Goal: Information Seeking & Learning: Understand process/instructions

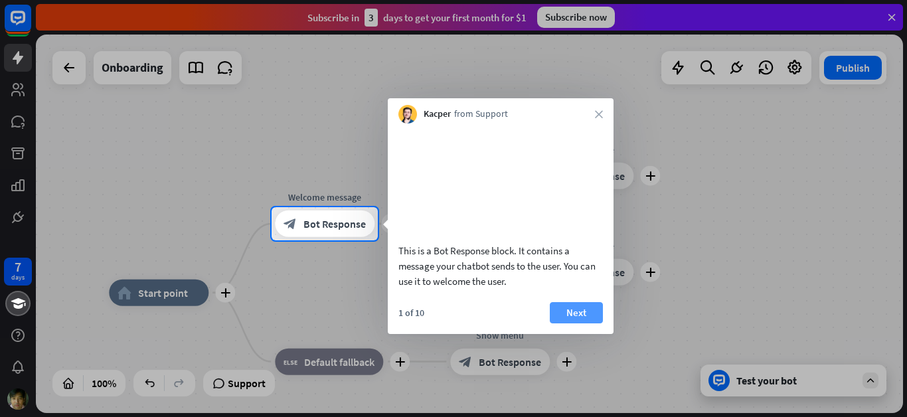
click at [578, 323] on button "Next" at bounding box center [576, 312] width 53 height 21
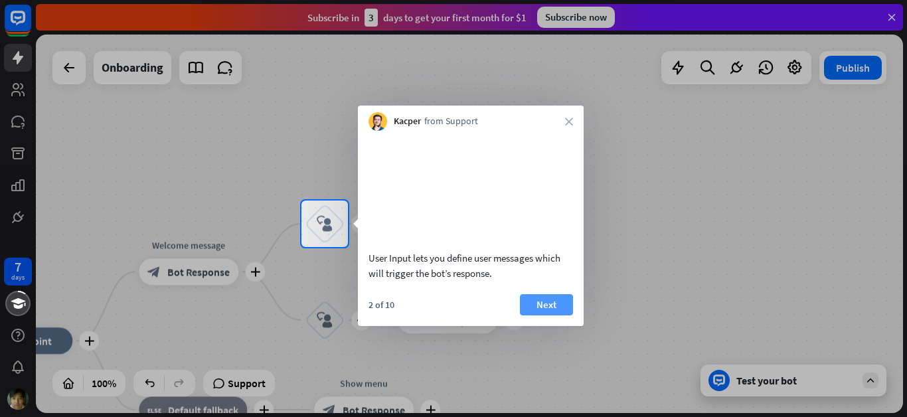
click at [555, 315] on button "Next" at bounding box center [546, 304] width 53 height 21
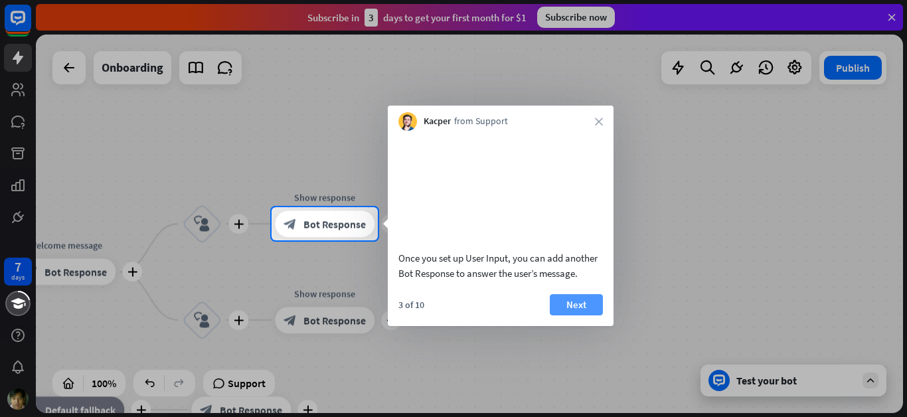
click at [590, 315] on button "Next" at bounding box center [576, 304] width 53 height 21
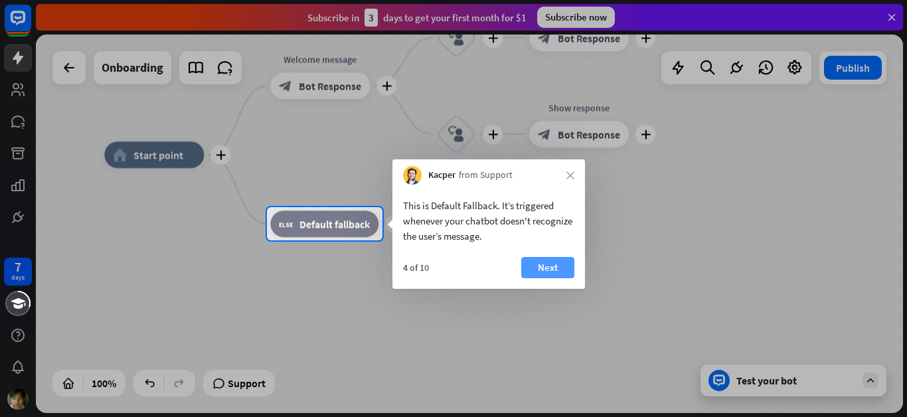
click at [549, 268] on button "Next" at bounding box center [547, 267] width 53 height 21
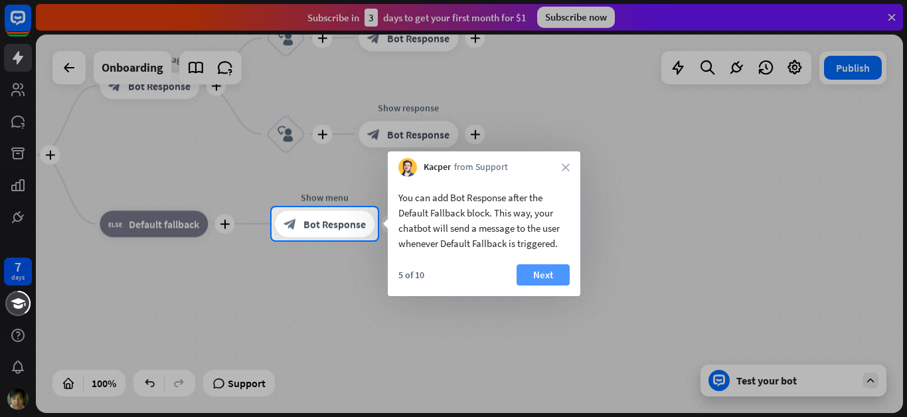
click at [538, 274] on button "Next" at bounding box center [542, 274] width 53 height 21
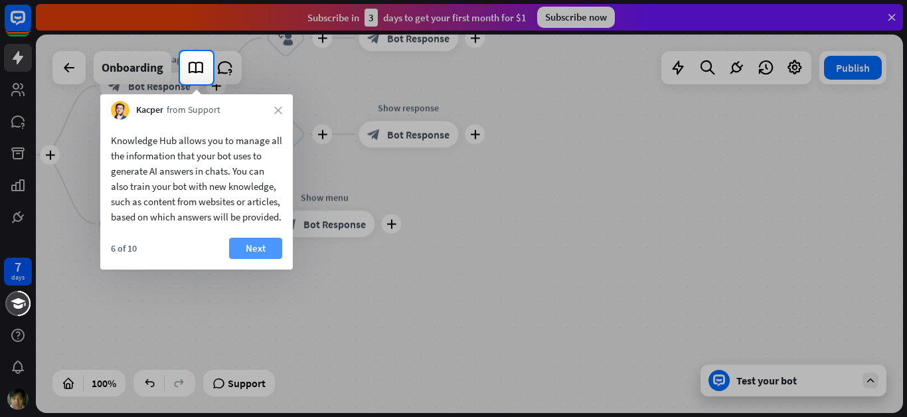
click at [249, 259] on button "Next" at bounding box center [255, 248] width 53 height 21
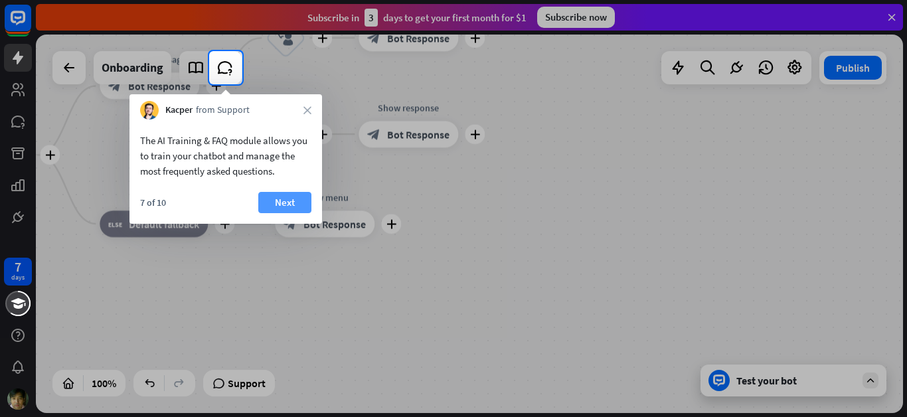
click at [284, 197] on button "Next" at bounding box center [284, 202] width 53 height 21
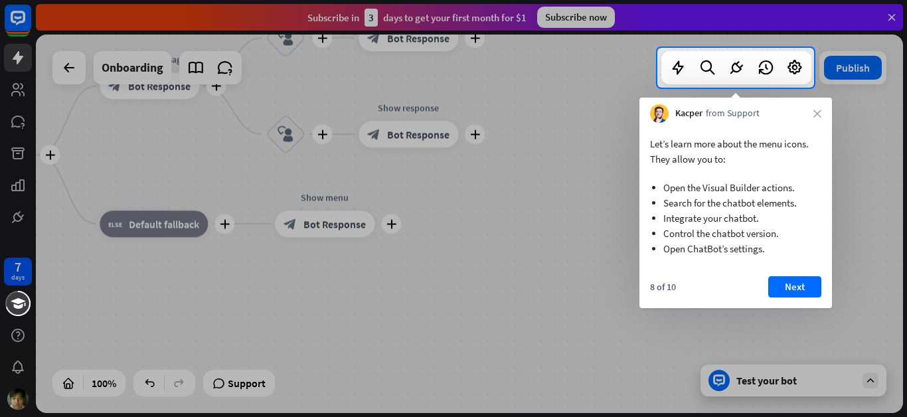
click at [486, 199] on div at bounding box center [453, 252] width 907 height 329
click at [801, 288] on button "Next" at bounding box center [794, 286] width 53 height 21
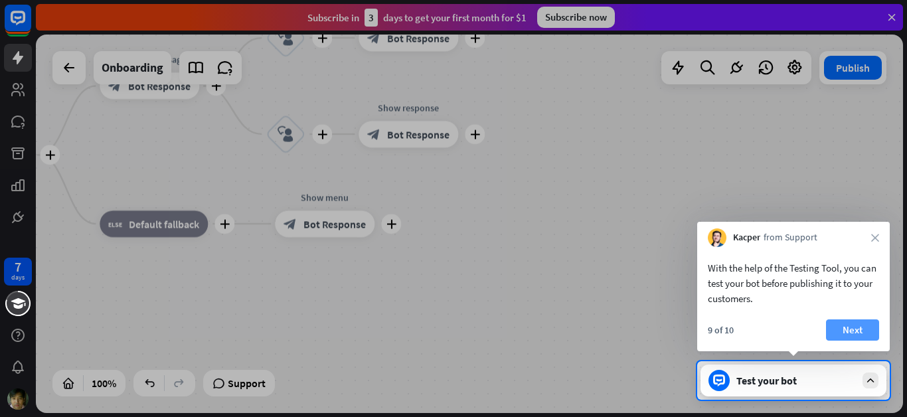
click at [854, 331] on button "Next" at bounding box center [852, 329] width 53 height 21
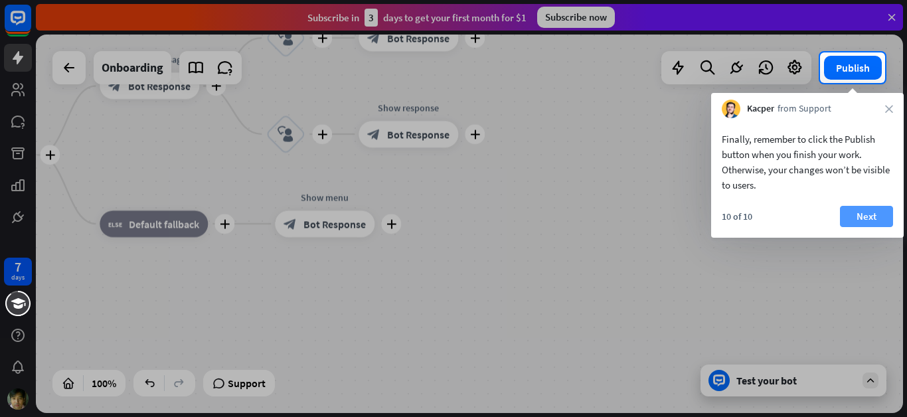
click at [858, 215] on button "Next" at bounding box center [866, 216] width 53 height 21
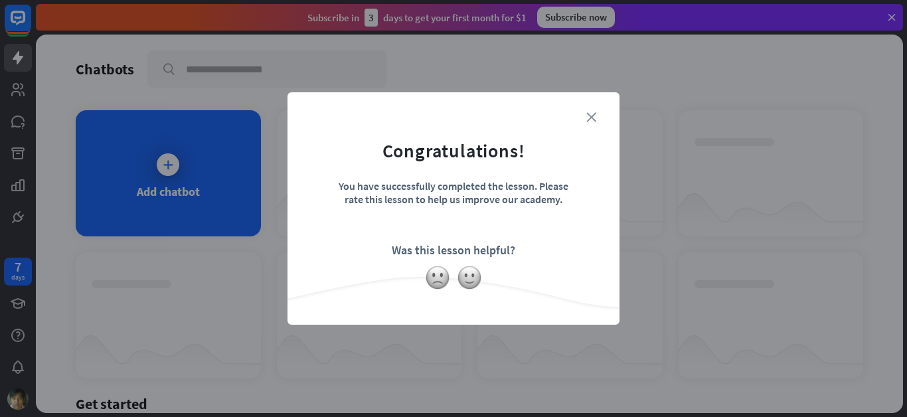
click at [592, 114] on icon "close" at bounding box center [591, 117] width 10 height 10
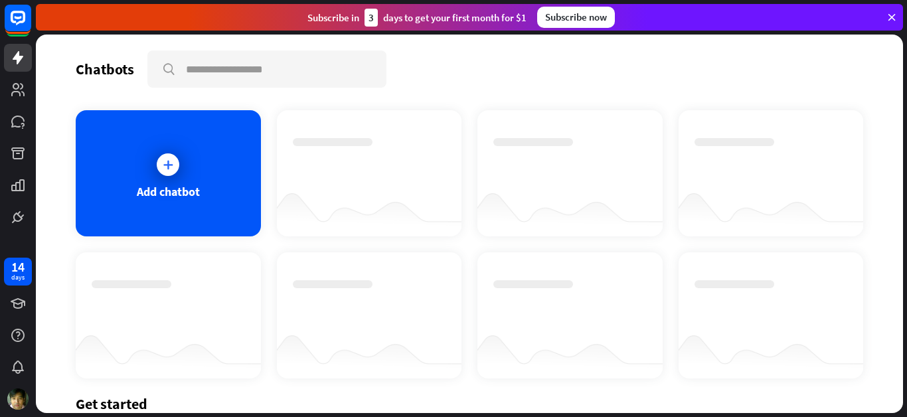
drag, startPoint x: 509, startPoint y: 244, endPoint x: 426, endPoint y: 182, distance: 102.9
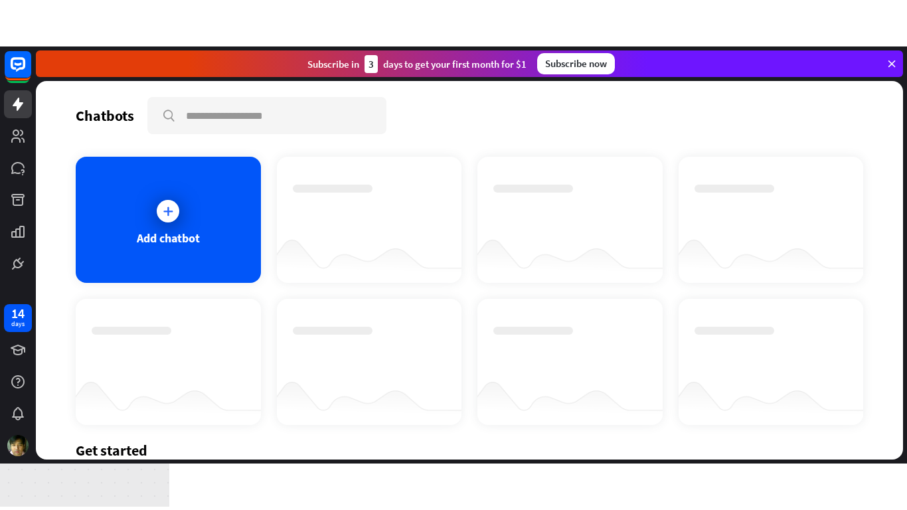
scroll to position [175, 0]
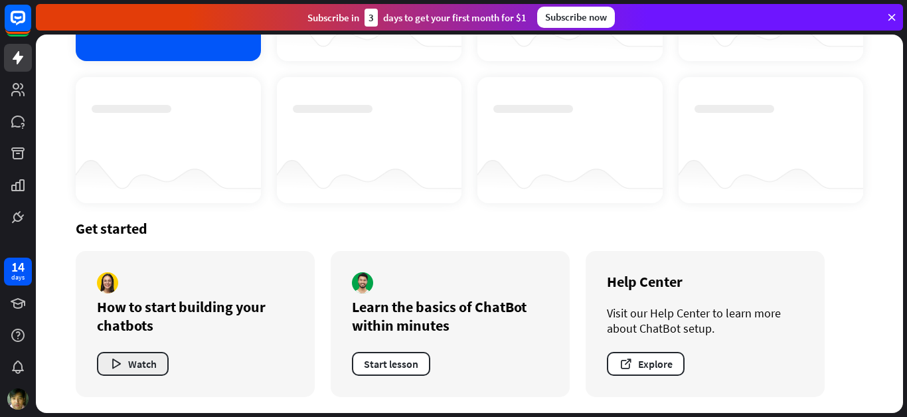
click at [155, 361] on button "Watch" at bounding box center [133, 364] width 72 height 24
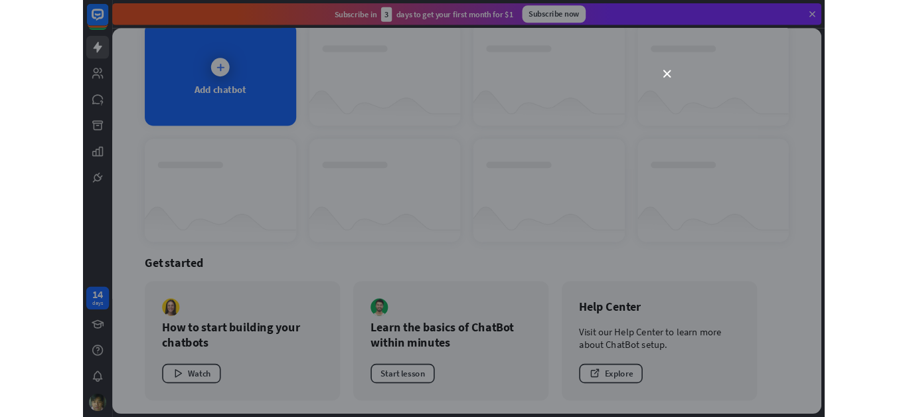
scroll to position [82, 0]
